Goal: Transaction & Acquisition: Download file/media

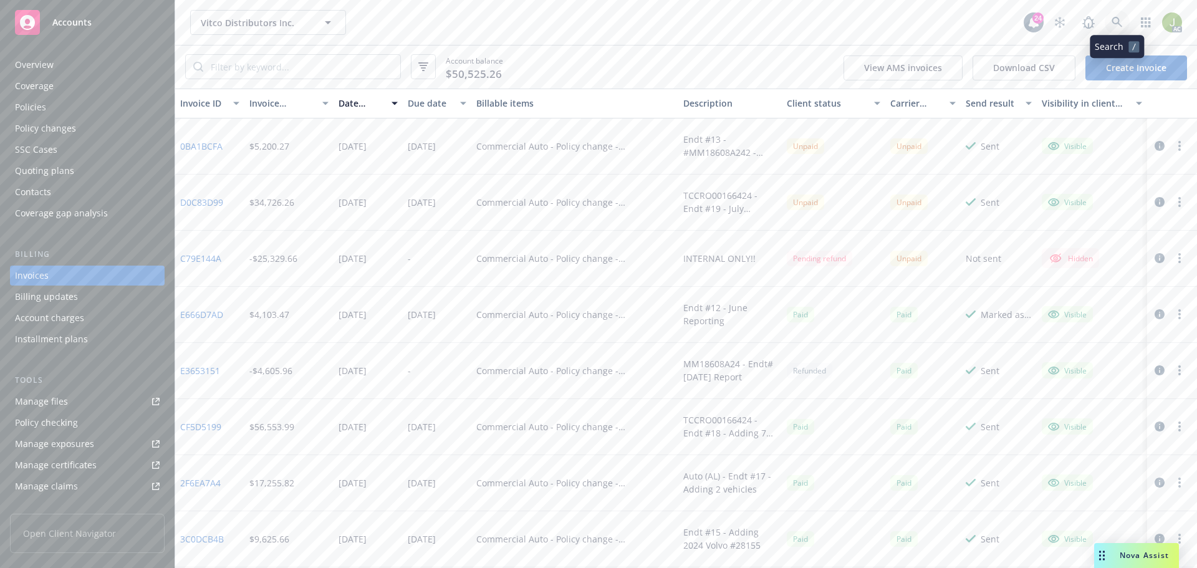
click at [1122, 30] on link at bounding box center [1117, 22] width 25 height 25
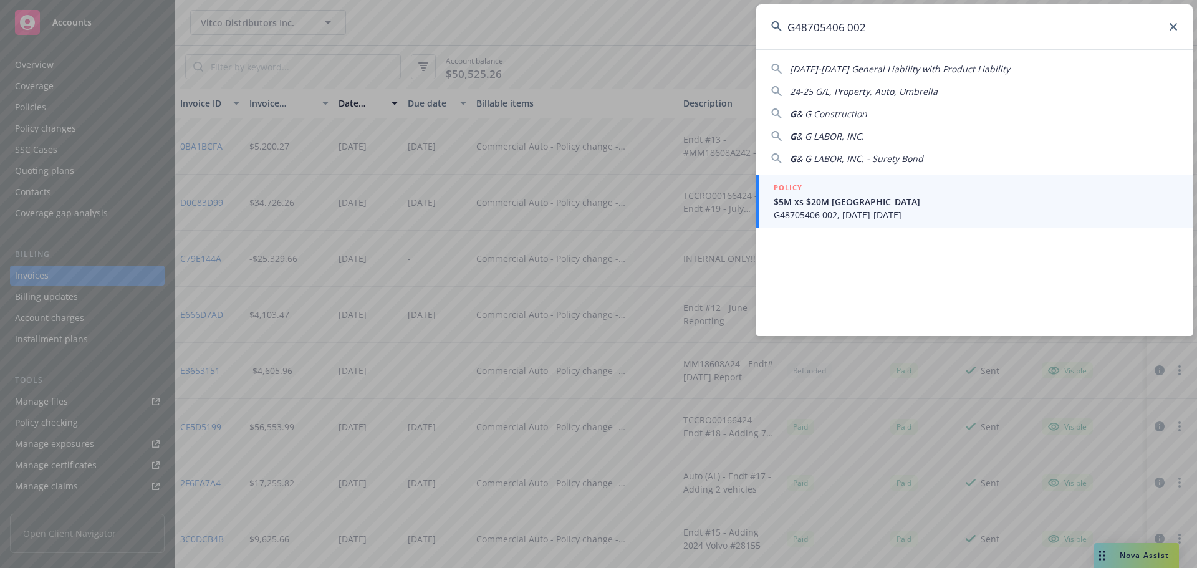
type input "G48705406 002"
click at [829, 203] on span "$5M xs $20M Westchester" at bounding box center [976, 201] width 404 height 13
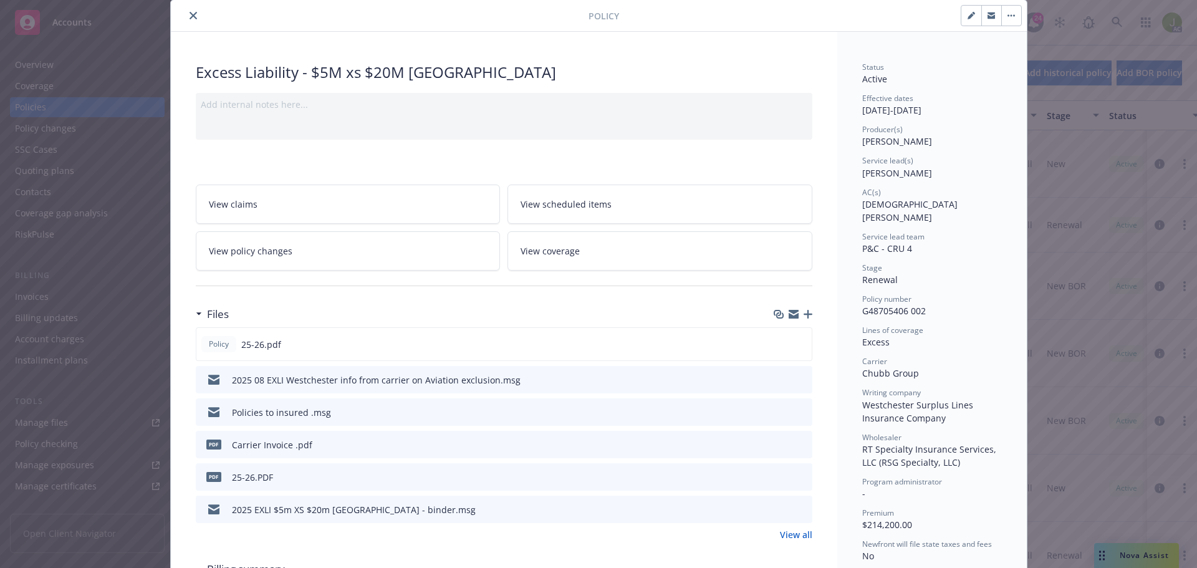
scroll to position [62, 0]
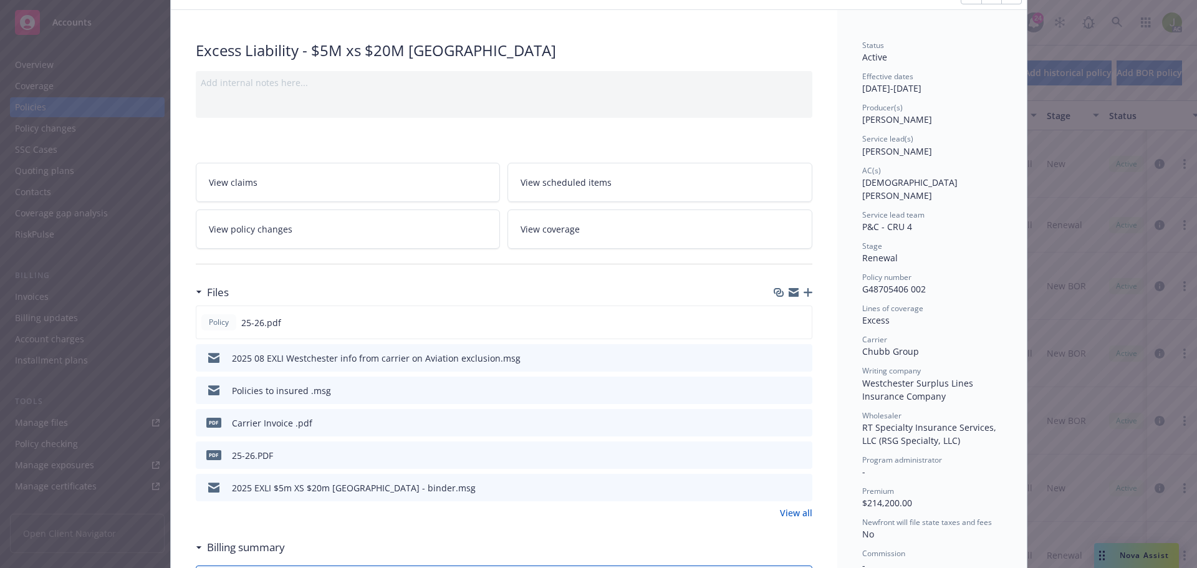
click at [776, 422] on icon "download file" at bounding box center [780, 420] width 8 height 7
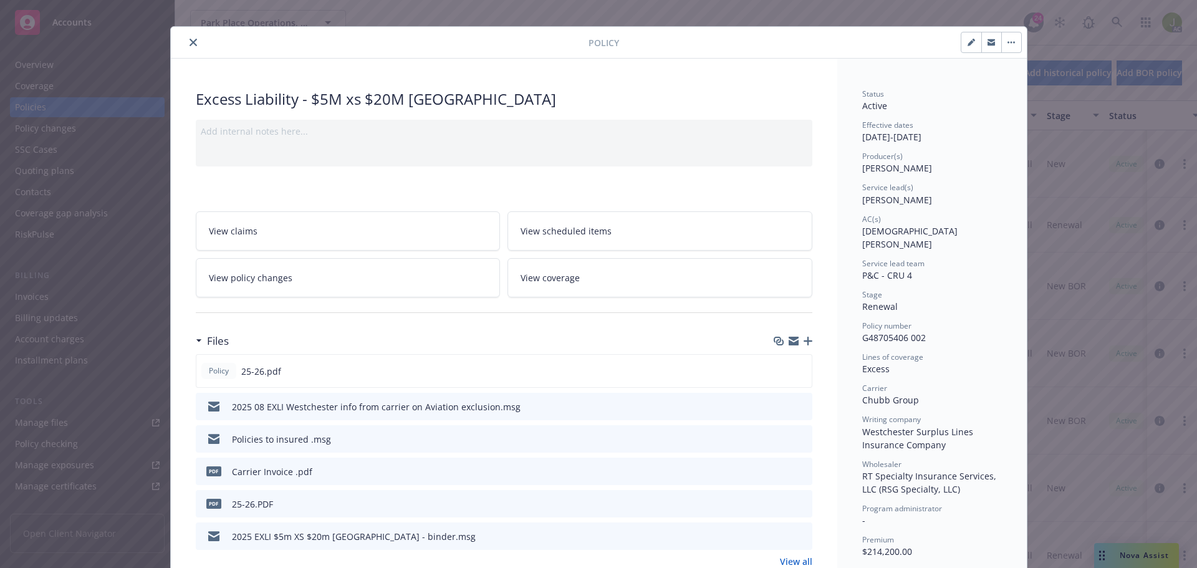
scroll to position [0, 0]
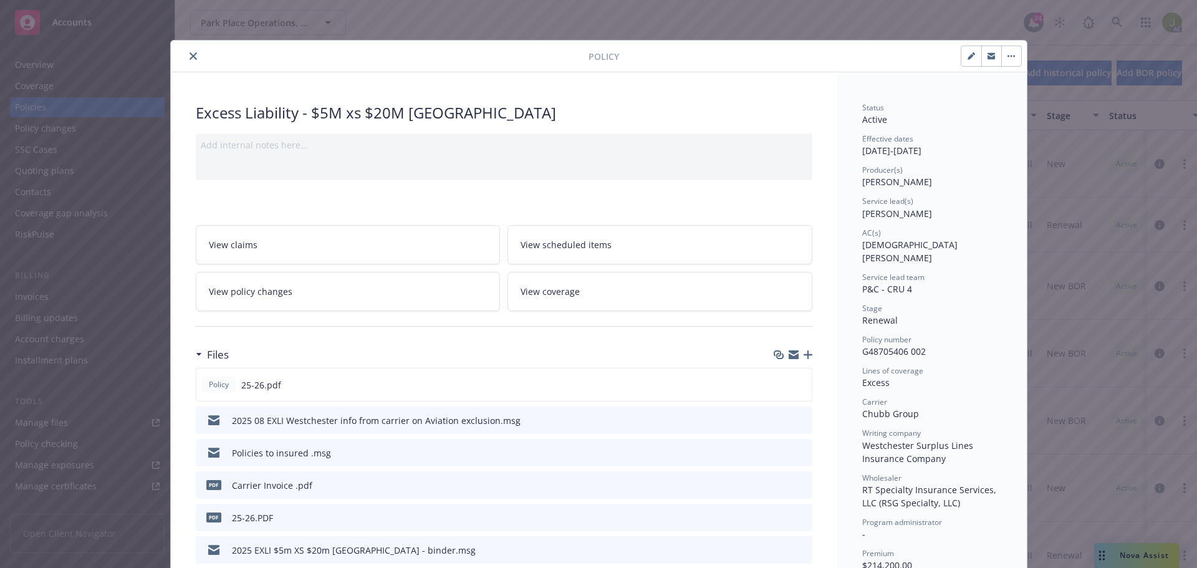
click at [190, 57] on icon "close" at bounding box center [193, 55] width 7 height 7
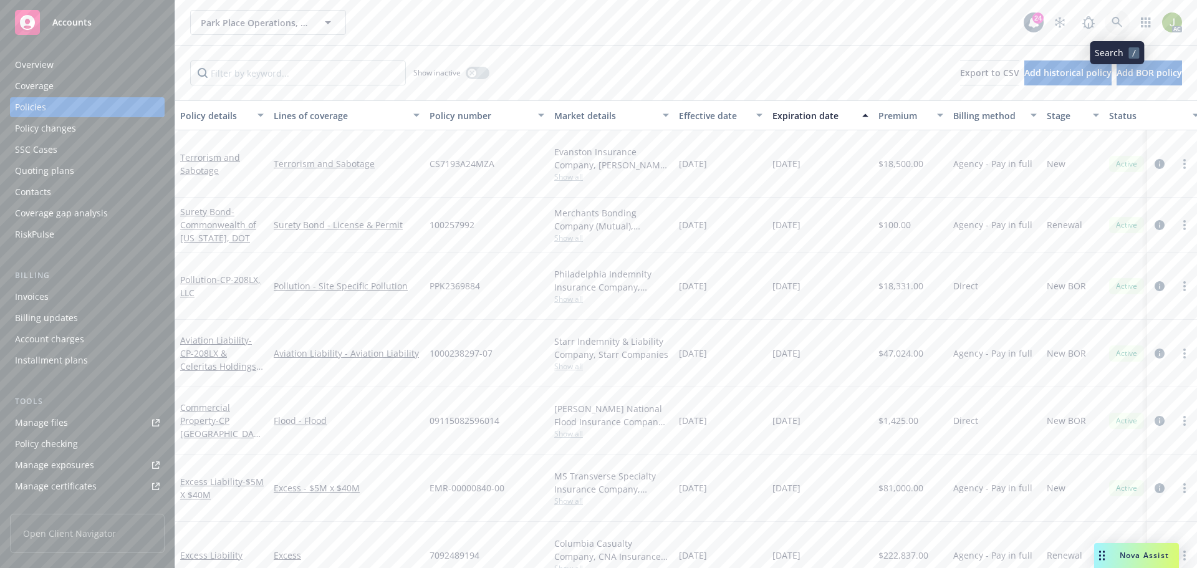
click at [1117, 24] on icon at bounding box center [1117, 22] width 11 height 11
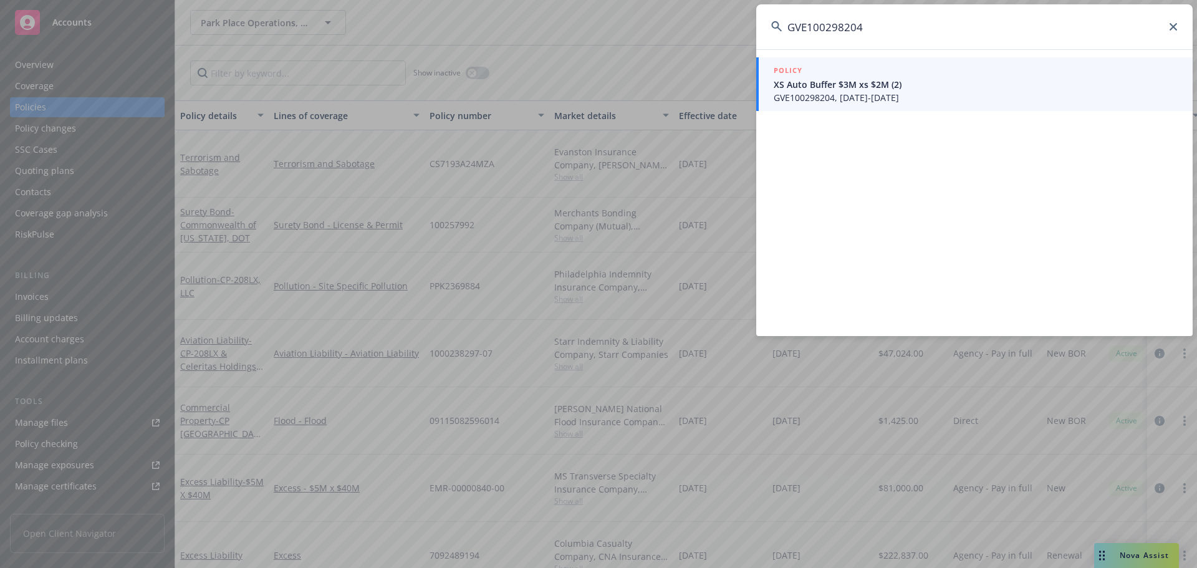
type input "GVE100298204"
click at [910, 99] on span "GVE100298204, 08/01/2025-08/01/2026" at bounding box center [976, 97] width 404 height 13
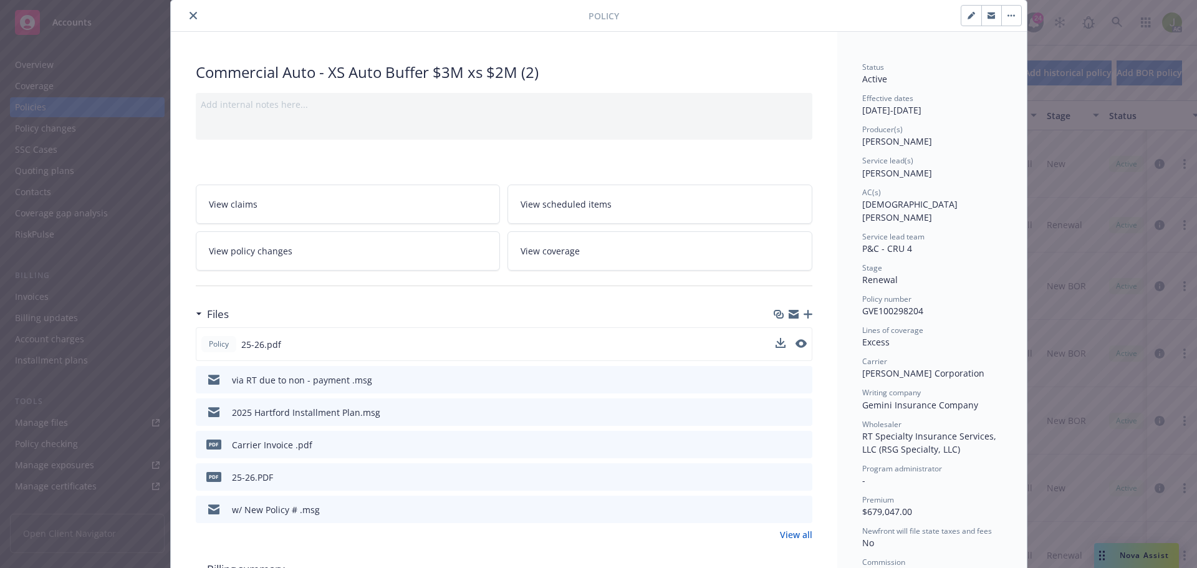
scroll to position [62, 0]
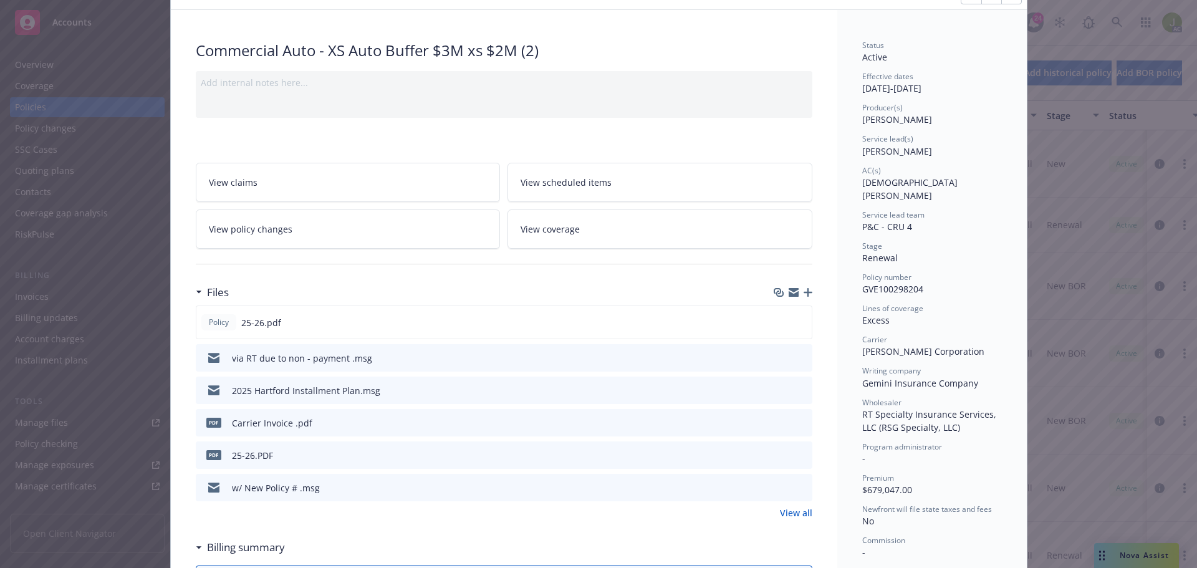
click at [775, 424] on icon "download file" at bounding box center [780, 422] width 10 height 10
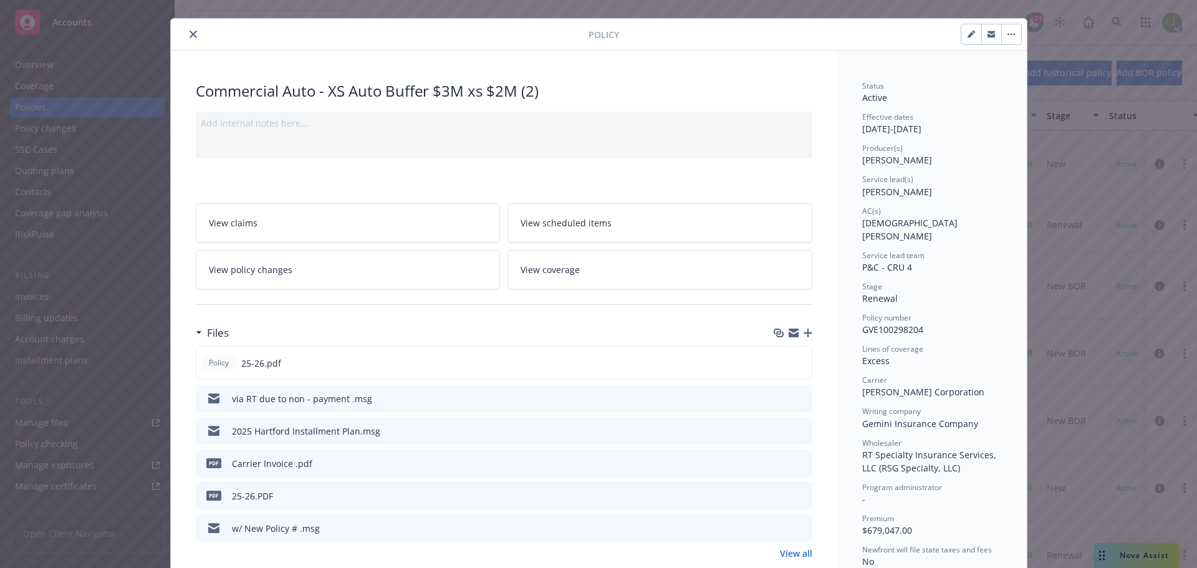
scroll to position [0, 0]
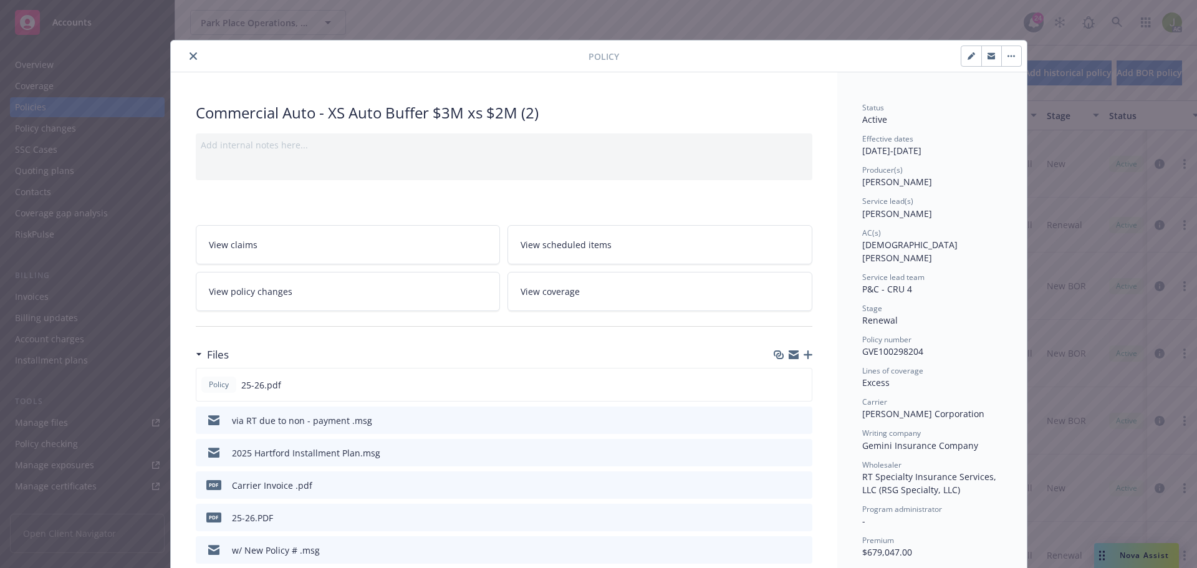
click at [190, 54] on icon "close" at bounding box center [193, 55] width 7 height 7
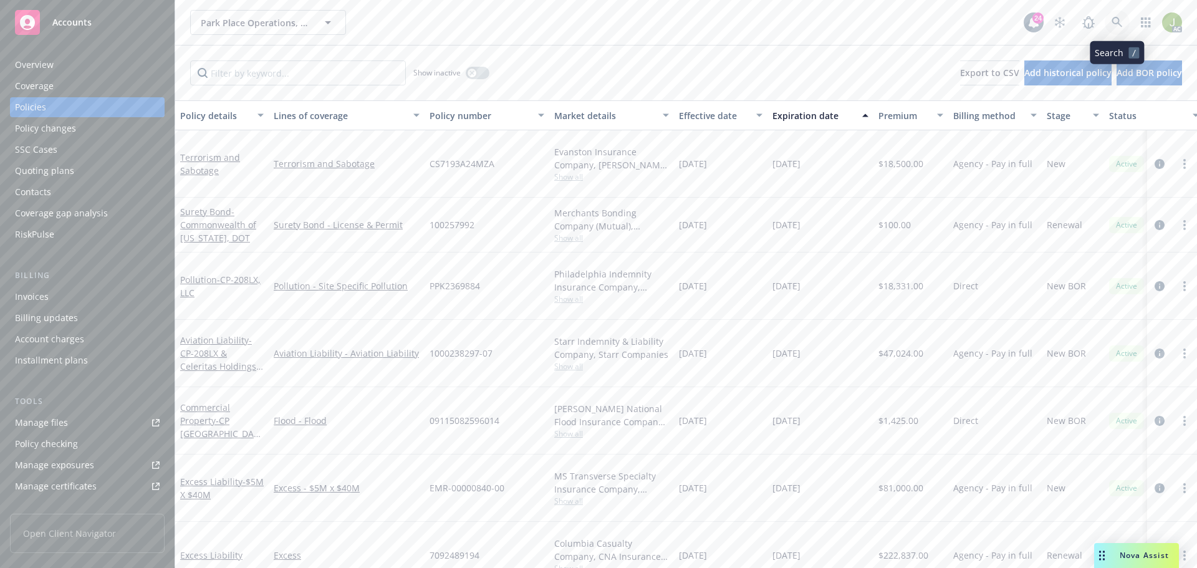
click at [1122, 27] on icon at bounding box center [1117, 22] width 11 height 11
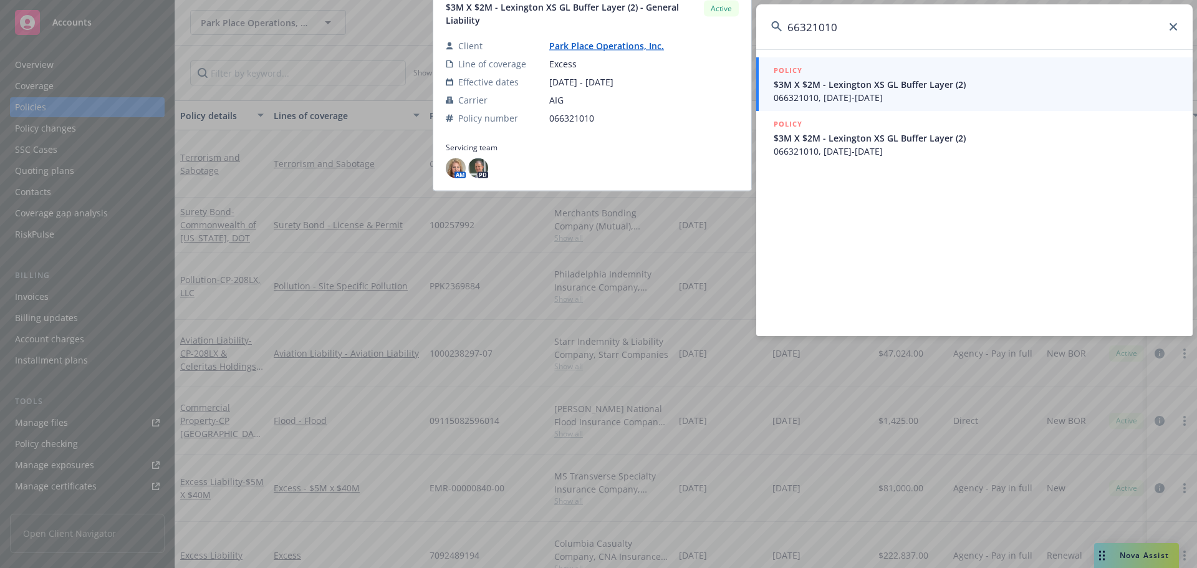
type input "66321010"
click at [942, 99] on span "066321010, 08/01/2025-08/01/2026" at bounding box center [976, 97] width 404 height 13
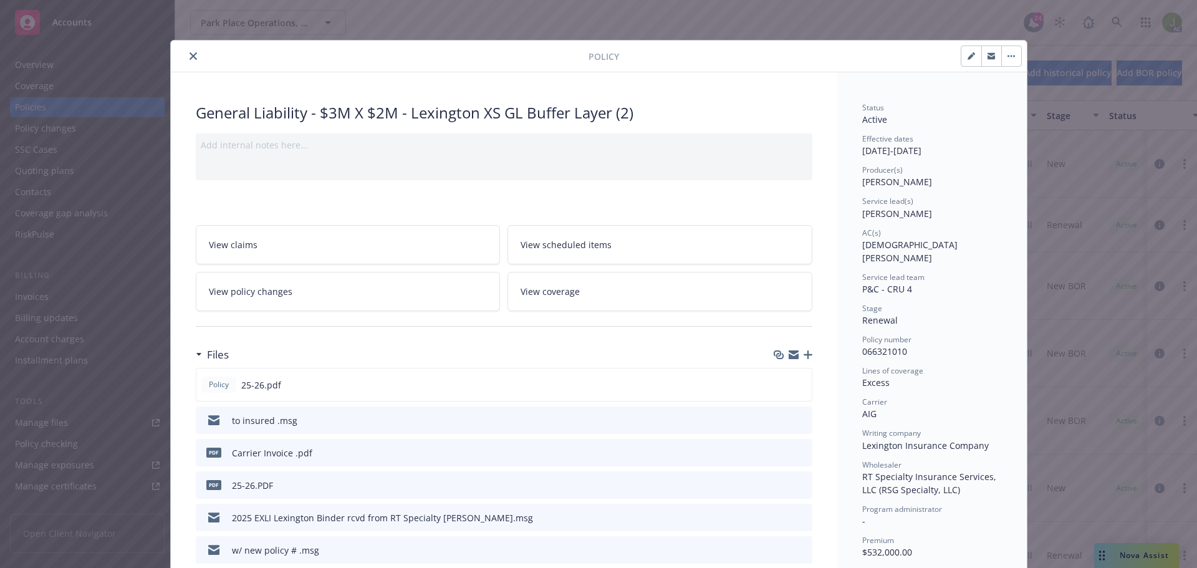
click at [775, 453] on icon "download file" at bounding box center [780, 452] width 10 height 10
click at [190, 57] on icon "close" at bounding box center [193, 55] width 7 height 7
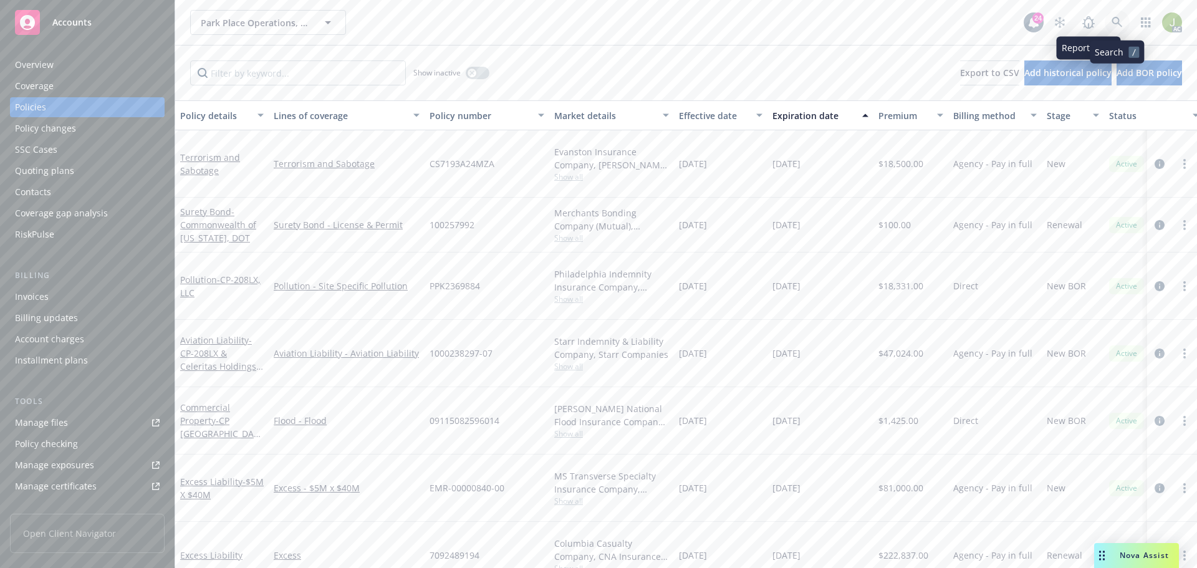
click at [1113, 26] on icon at bounding box center [1117, 22] width 11 height 11
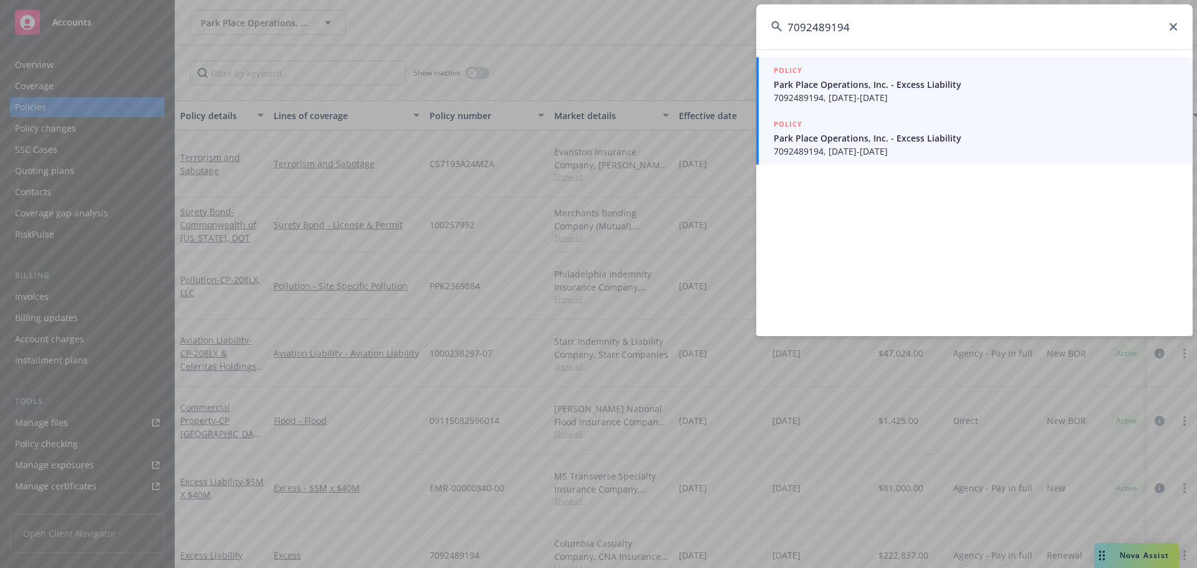
type input "7092489194"
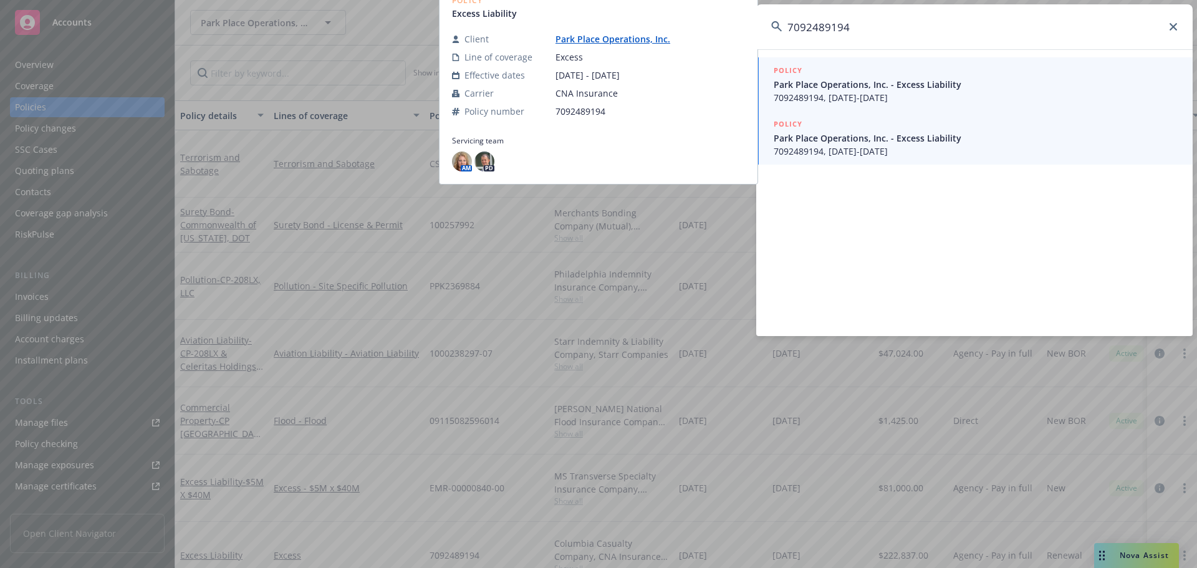
click at [1023, 147] on span "7092489194, 08/01/2025-08/01/2026" at bounding box center [976, 151] width 404 height 13
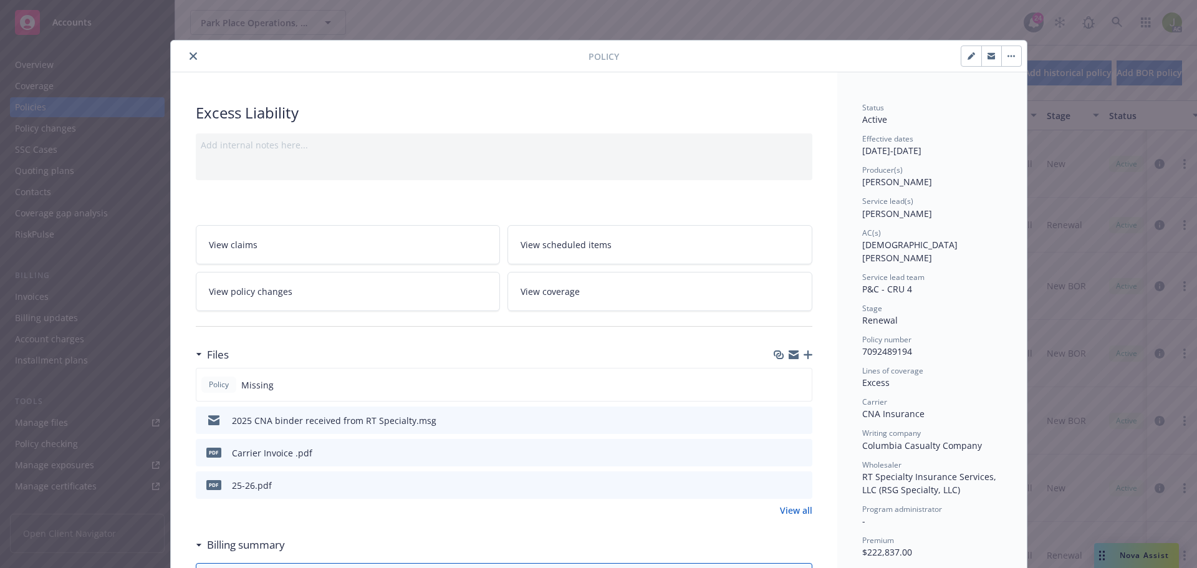
click at [795, 455] on icon "preview file" at bounding box center [800, 452] width 11 height 9
click at [775, 451] on icon "download file" at bounding box center [780, 452] width 10 height 10
click at [186, 57] on button "close" at bounding box center [193, 56] width 15 height 15
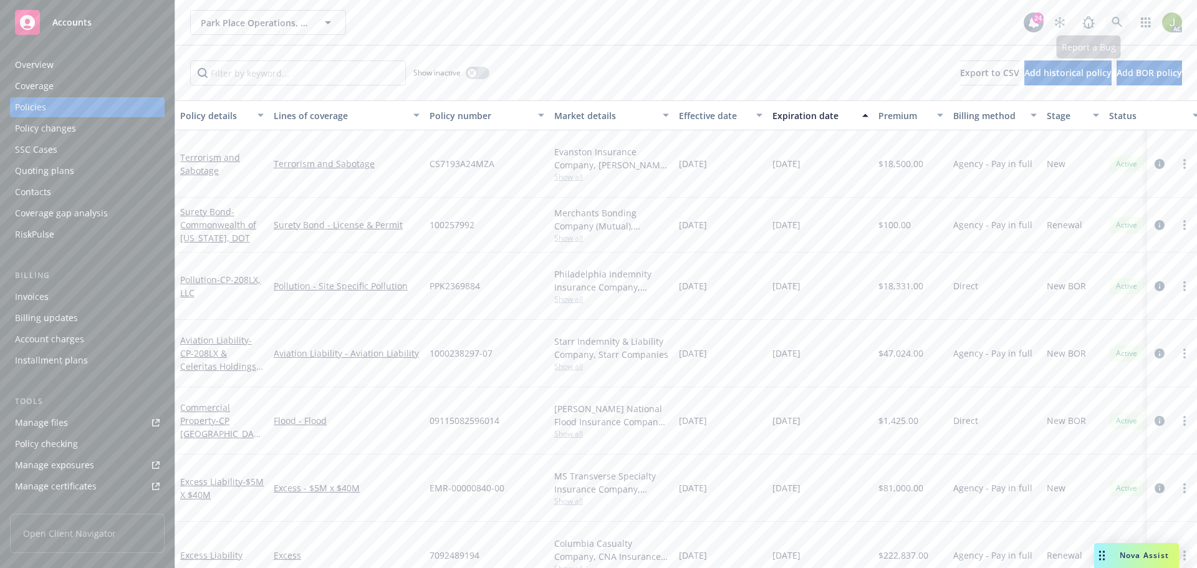
click at [1113, 24] on icon at bounding box center [1117, 22] width 11 height 11
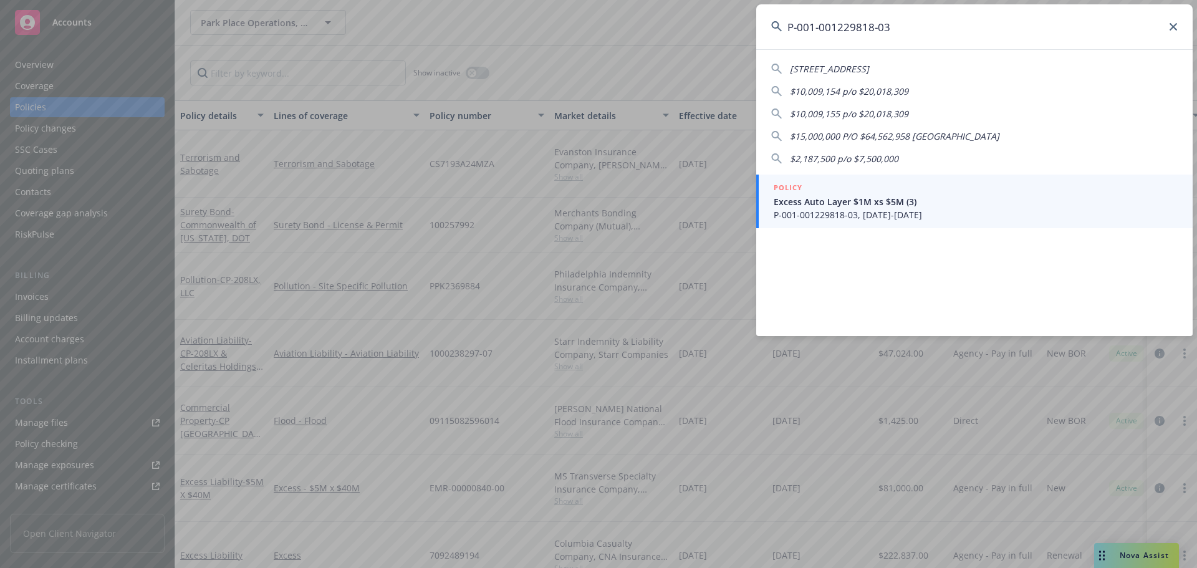
type input "P-001-001229818-03"
click at [920, 191] on div "POLICY" at bounding box center [976, 188] width 404 height 14
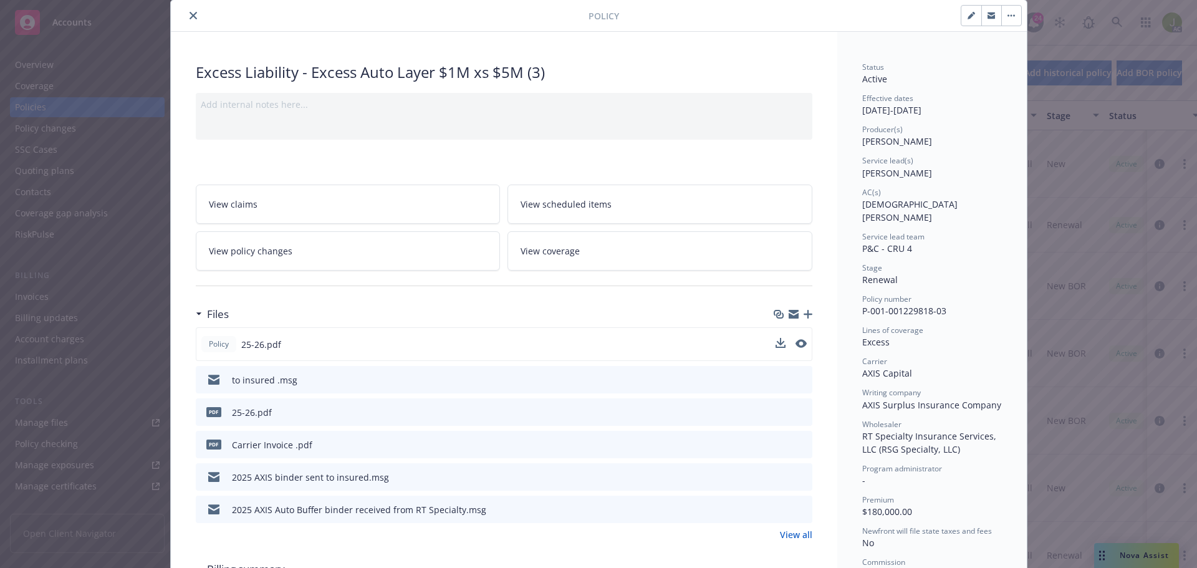
scroll to position [62, 0]
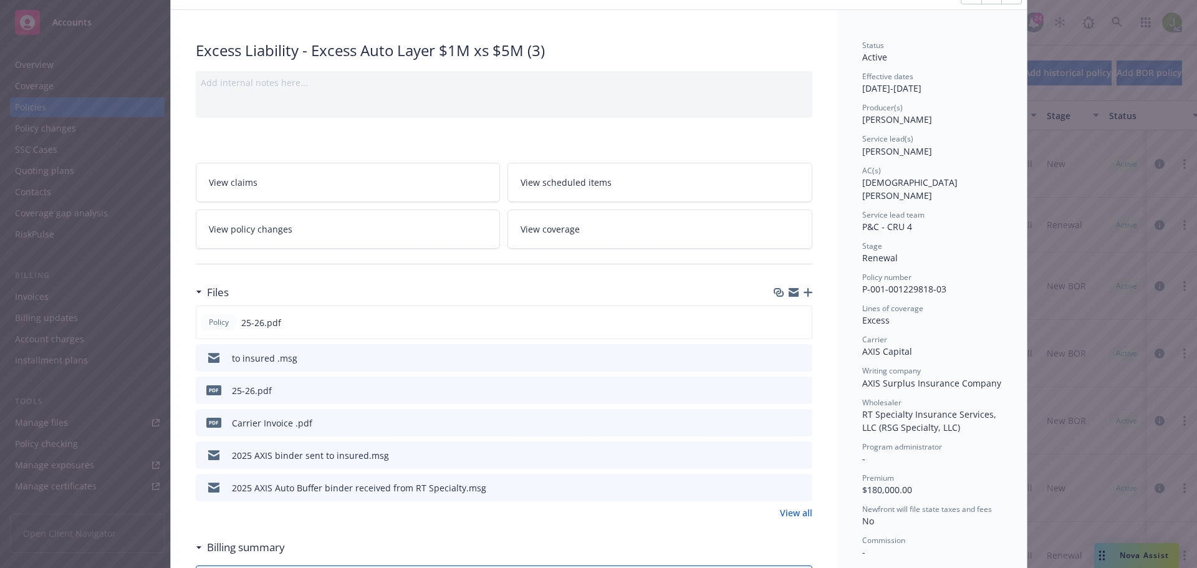
click at [780, 418] on button "download file" at bounding box center [780, 422] width 12 height 12
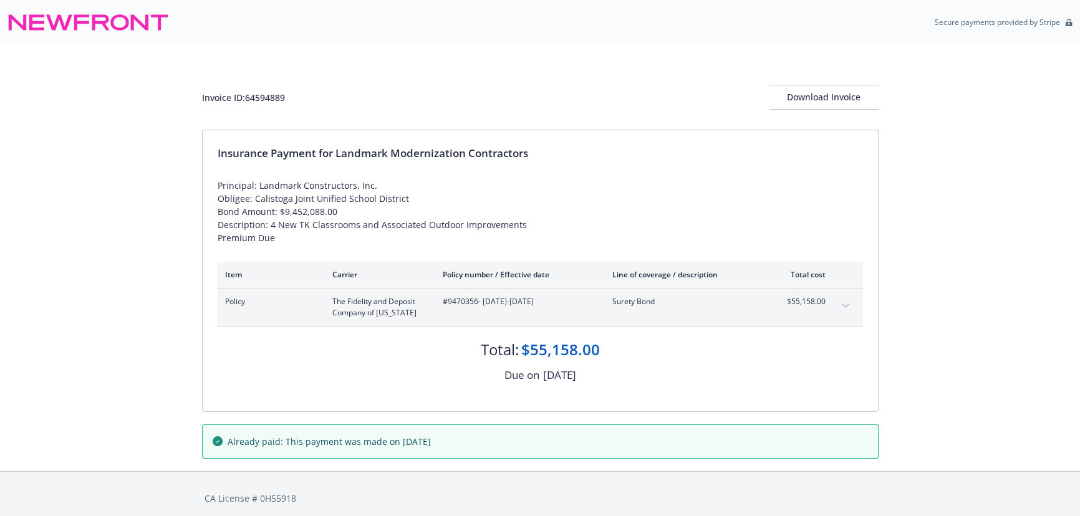
click at [851, 304] on button "expand content" at bounding box center [846, 306] width 20 height 20
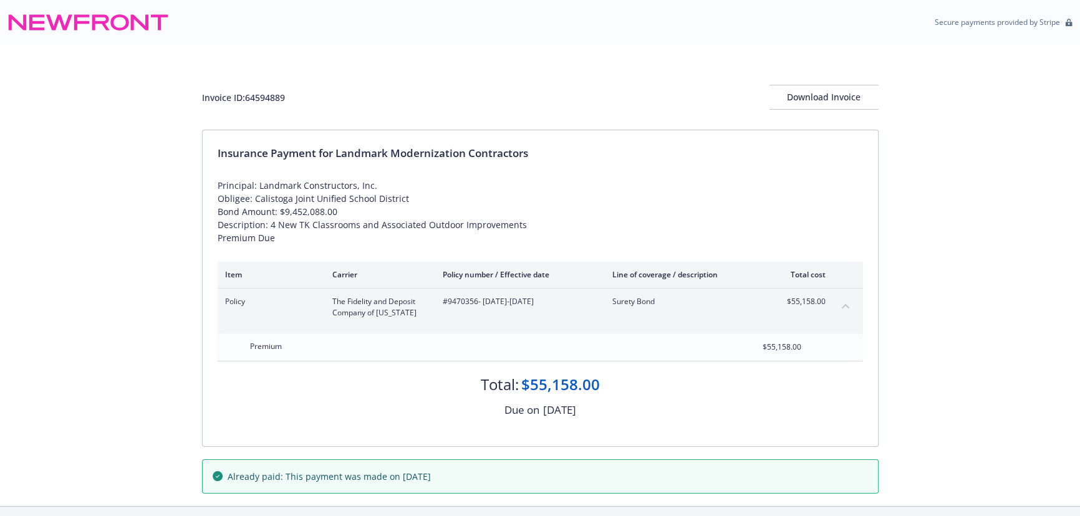
click at [851, 304] on button "collapse content" at bounding box center [846, 306] width 20 height 20
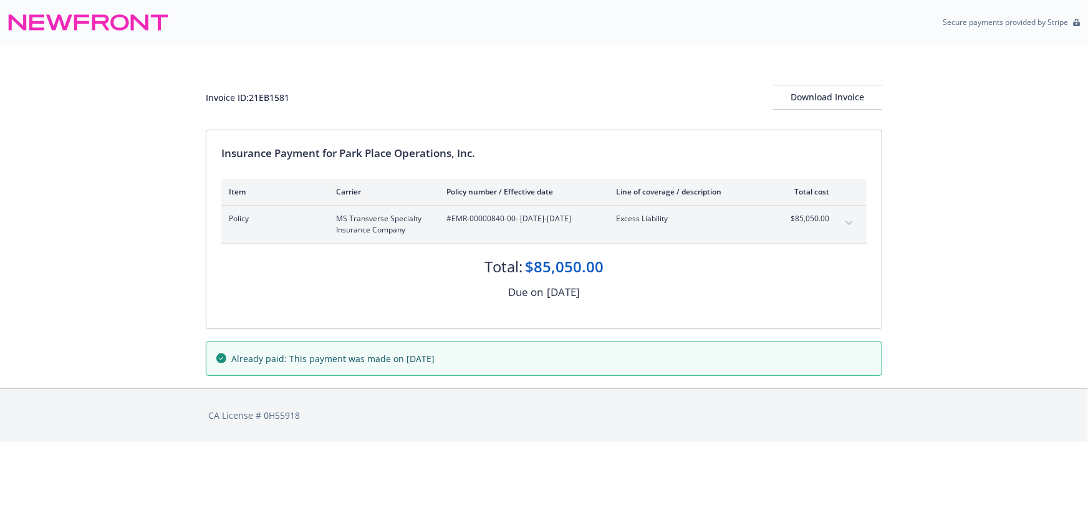
click at [846, 222] on icon "expand content" at bounding box center [849, 223] width 7 height 5
